Goal: Information Seeking & Learning: Understand process/instructions

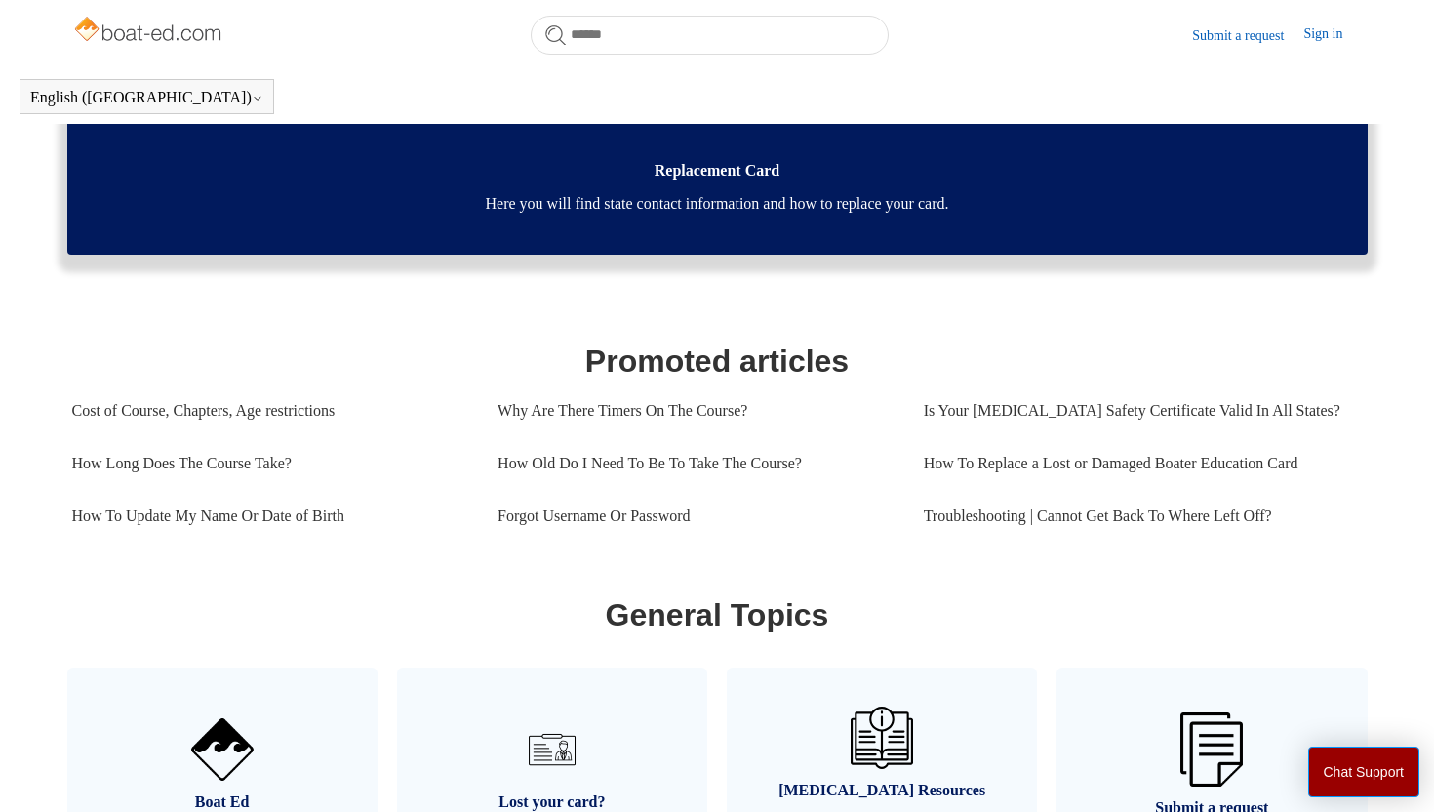
scroll to position [640, 0]
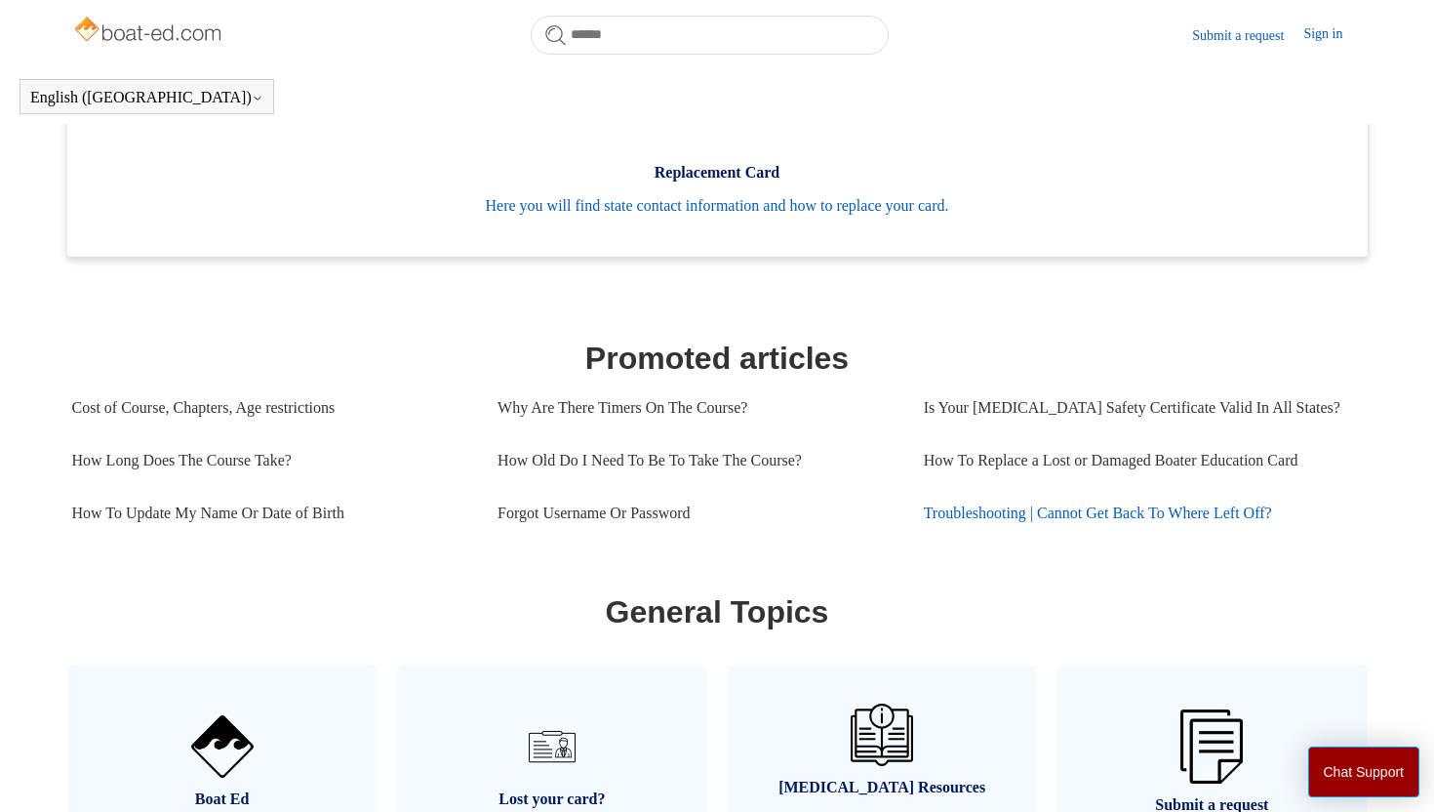
click at [1083, 515] on link "Troubleshooting | Cannot Get Back To Where Left Off?" at bounding box center [1137, 513] width 426 height 53
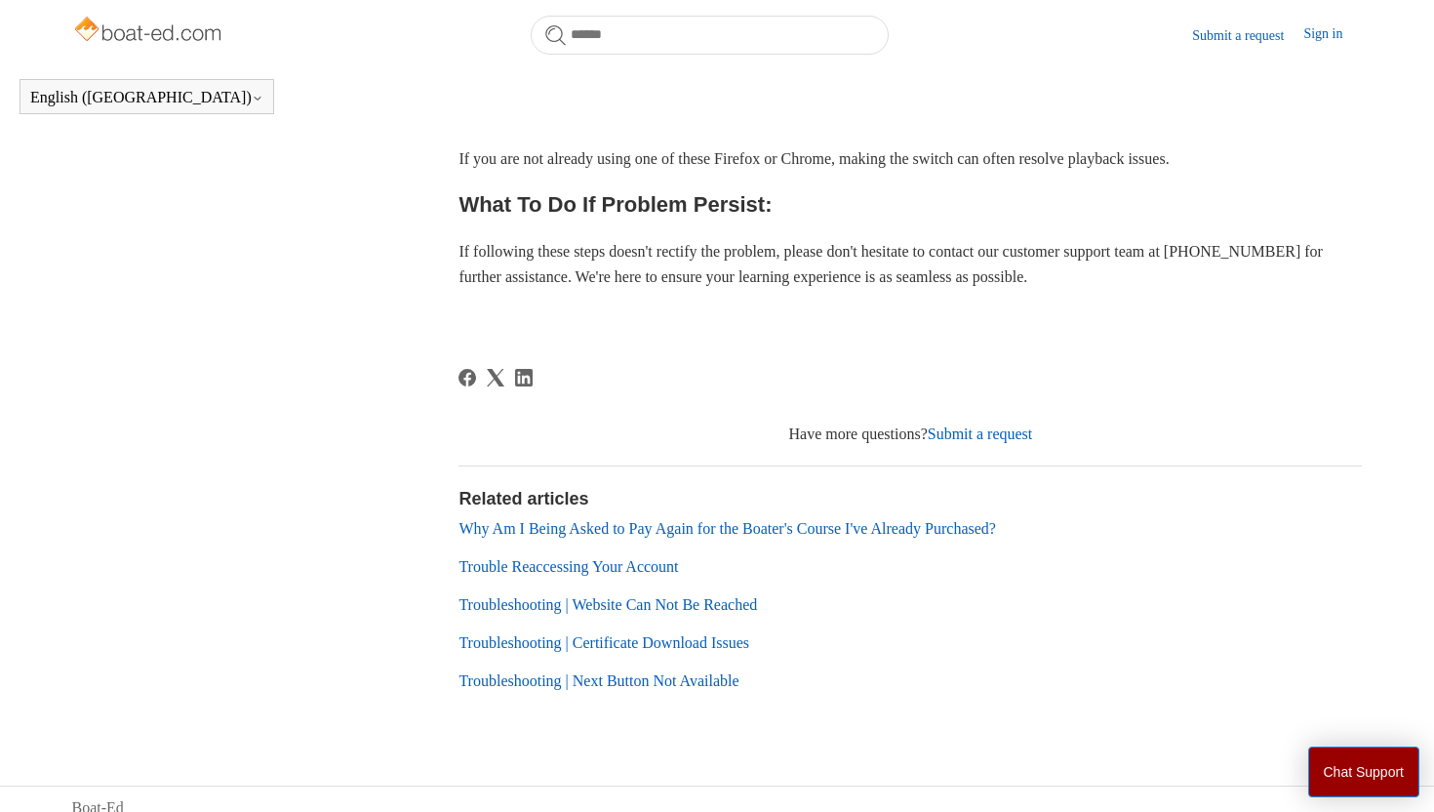
scroll to position [858, 0]
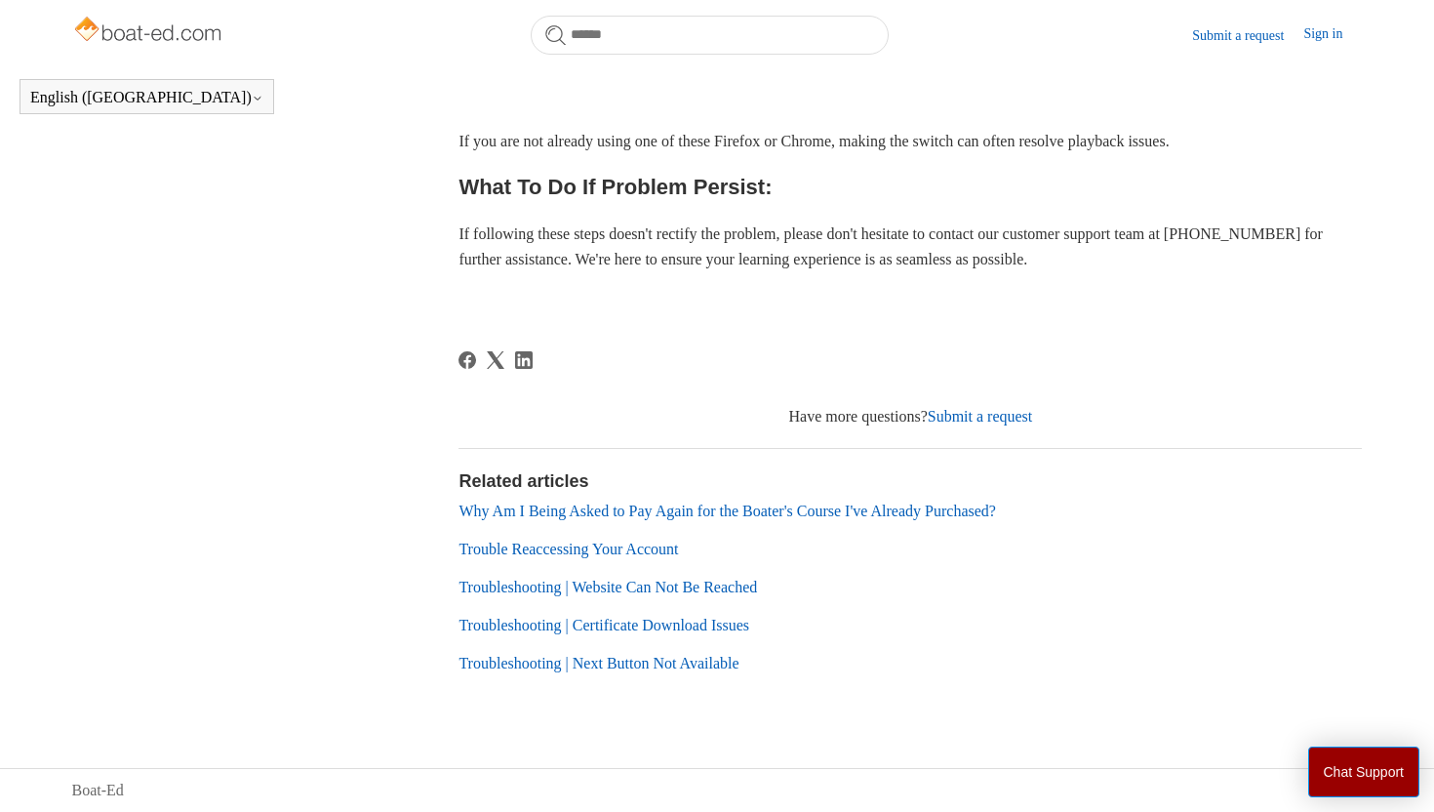
click at [765, 510] on link "Why Am I Being Asked to Pay Again for the Boater's Course I've Already Purchase…" at bounding box center [728, 511] width 538 height 17
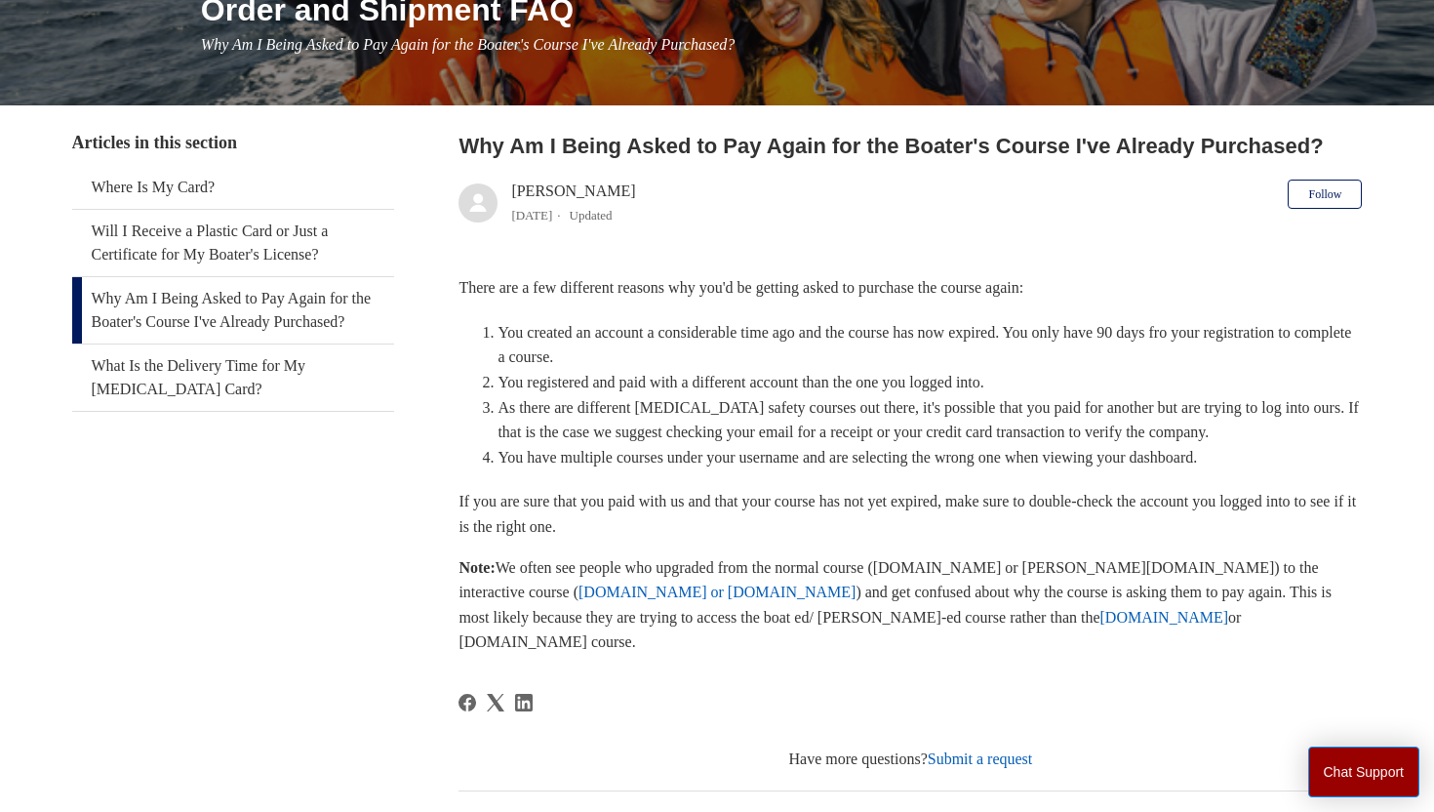
scroll to position [270, 0]
click at [579, 587] on link "ilearntoboat.com or ilearntohunt.com" at bounding box center [717, 591] width 277 height 17
click at [1101, 622] on link "Ilearntoboat.com" at bounding box center [1165, 616] width 129 height 17
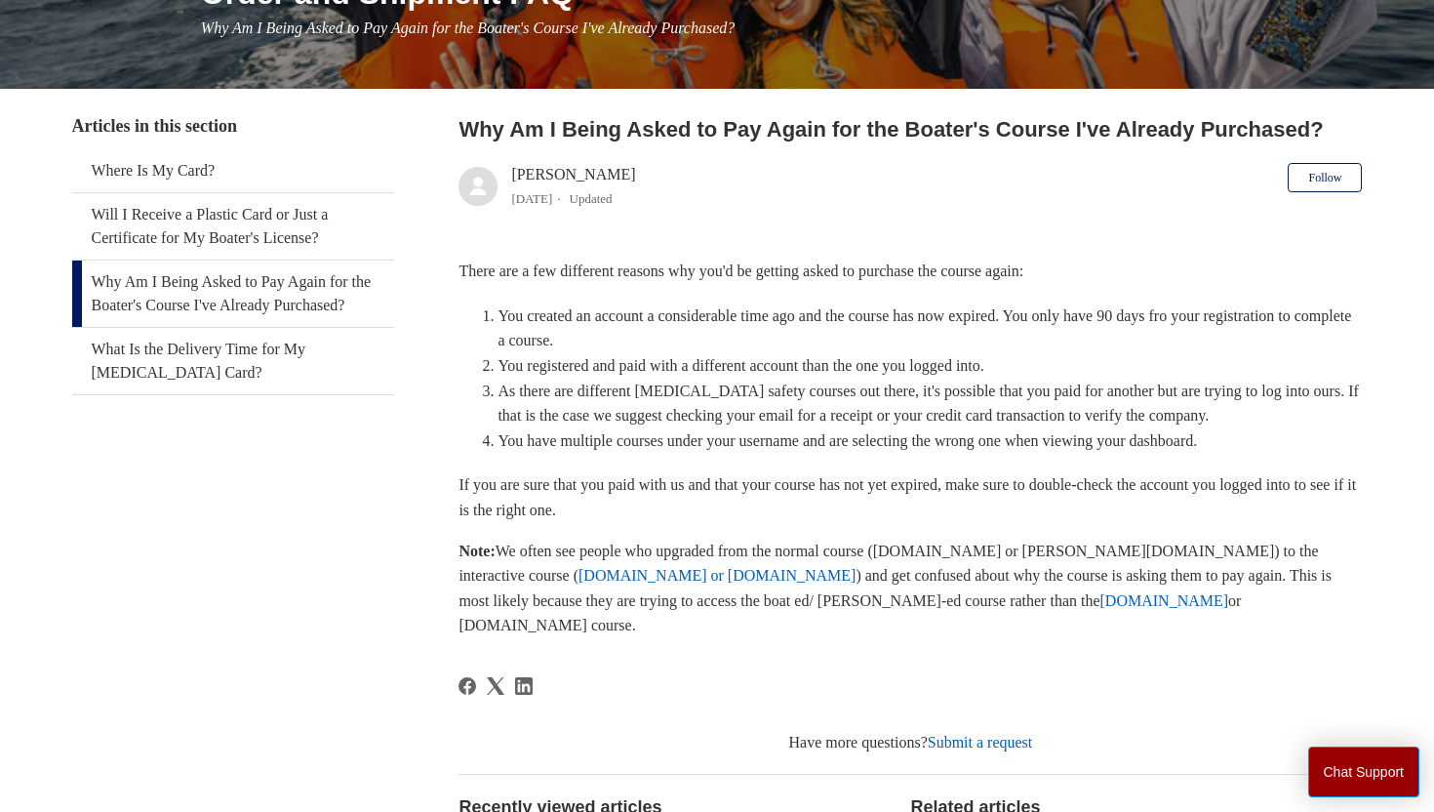
scroll to position [294, 0]
